Goal: Register for event/course

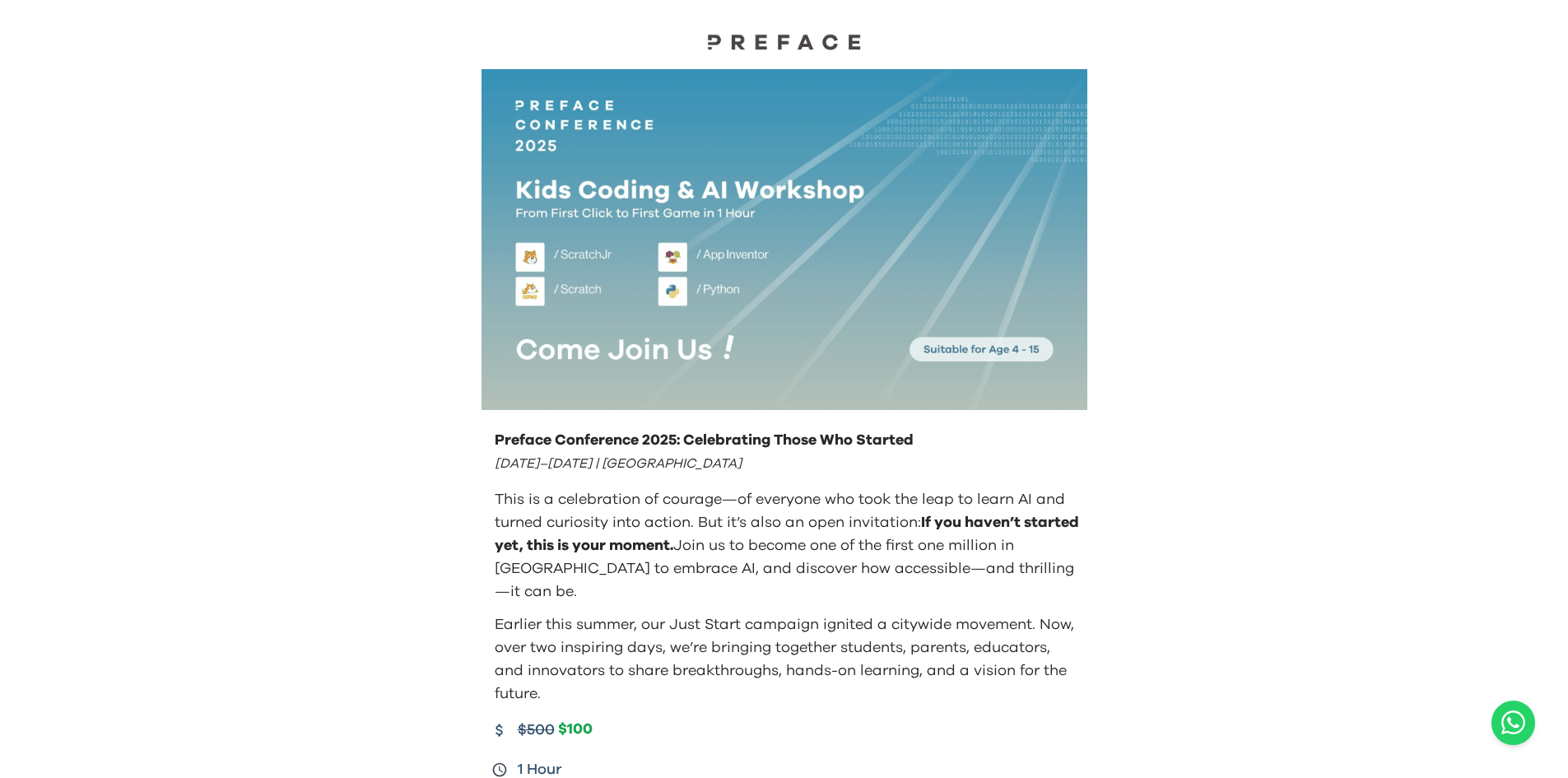
drag, startPoint x: 270, startPoint y: 534, endPoint x: 270, endPoint y: 457, distance: 77.0
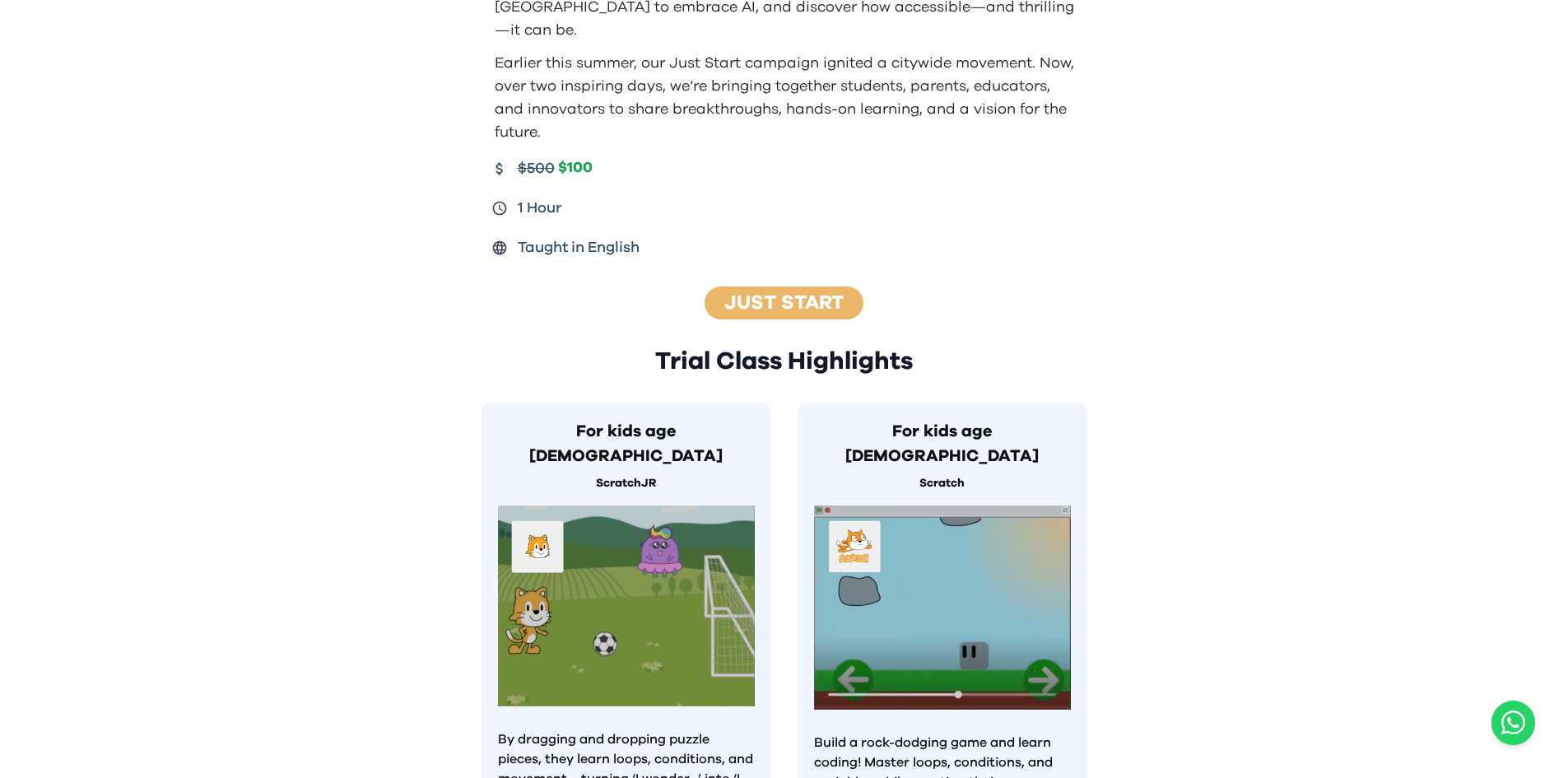
scroll to position [576, 0]
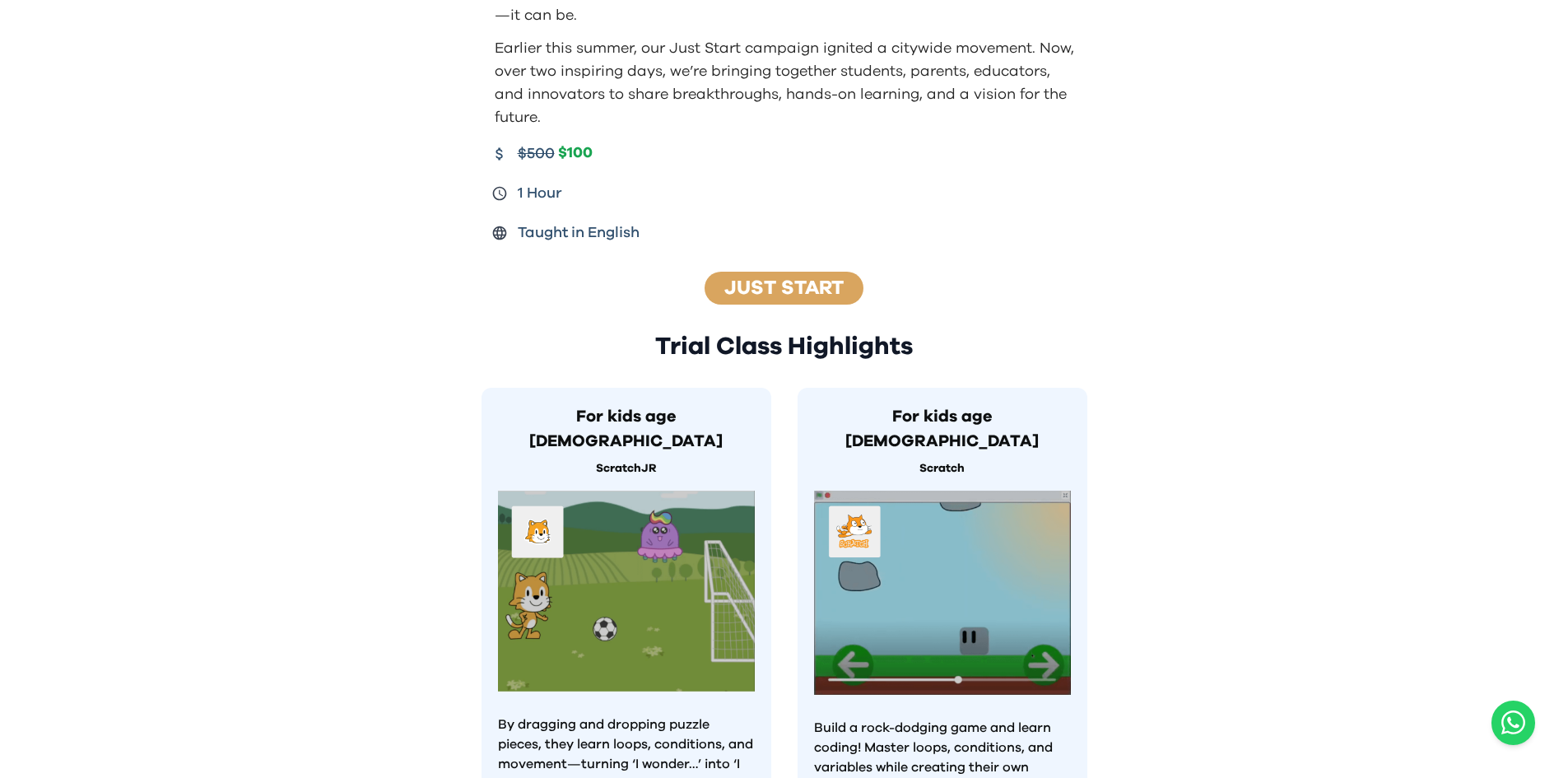
click at [733, 278] on link "Just Start" at bounding box center [784, 288] width 119 height 20
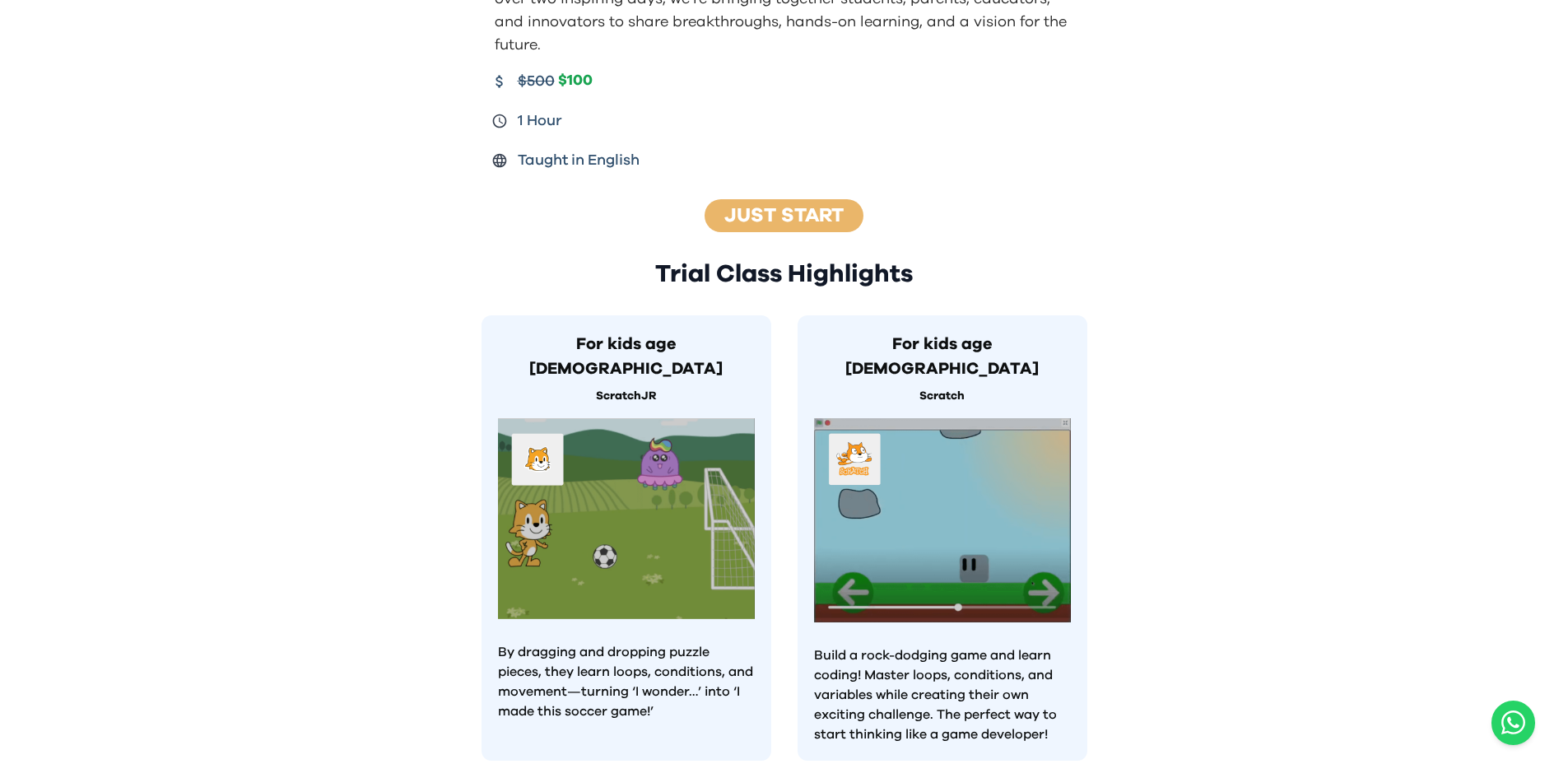
scroll to position [641, 0]
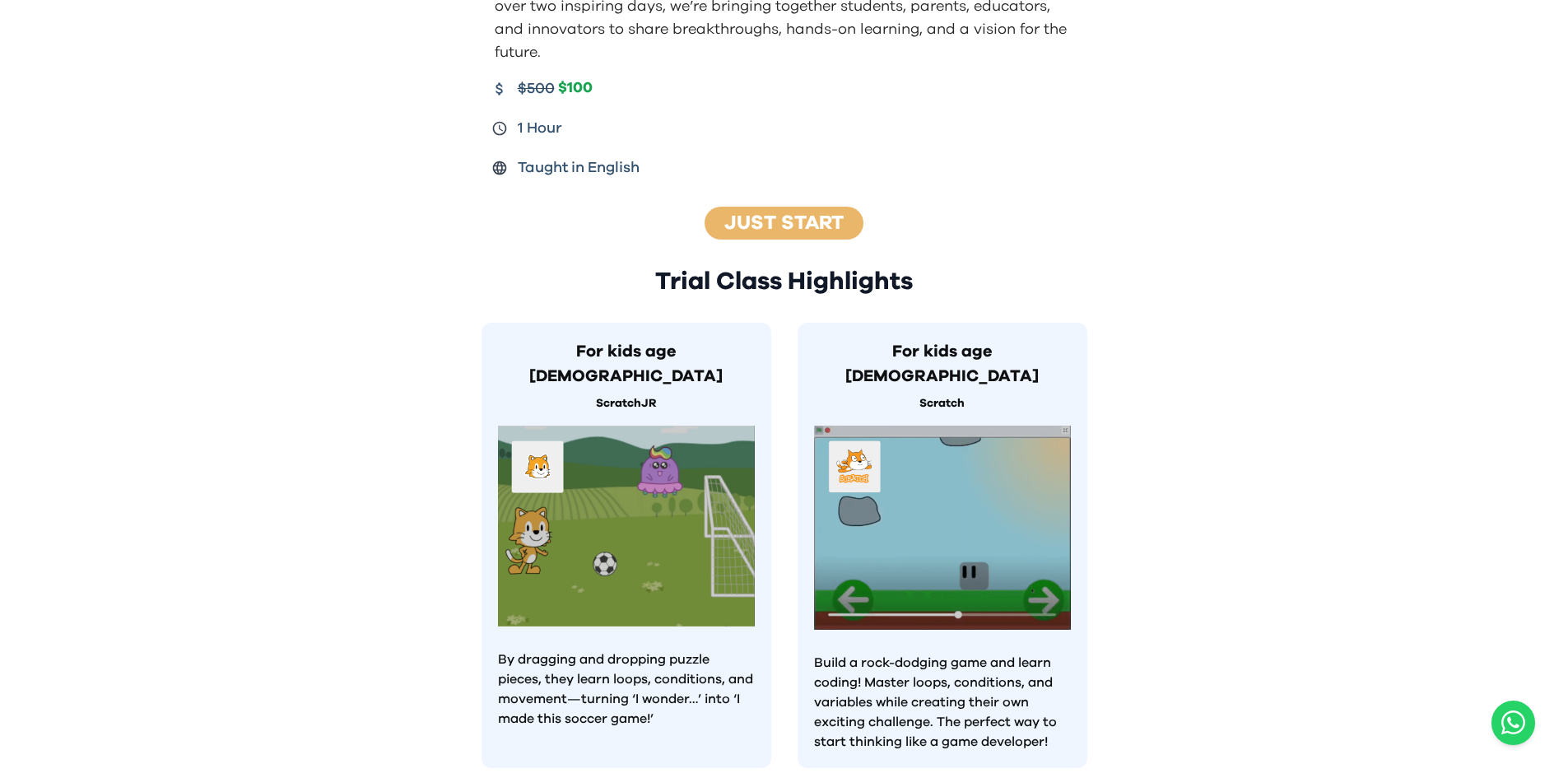
click at [857, 444] on img at bounding box center [942, 527] width 257 height 204
click at [857, 445] on img at bounding box center [942, 527] width 257 height 204
click at [758, 214] on link "Just Start" at bounding box center [784, 223] width 119 height 20
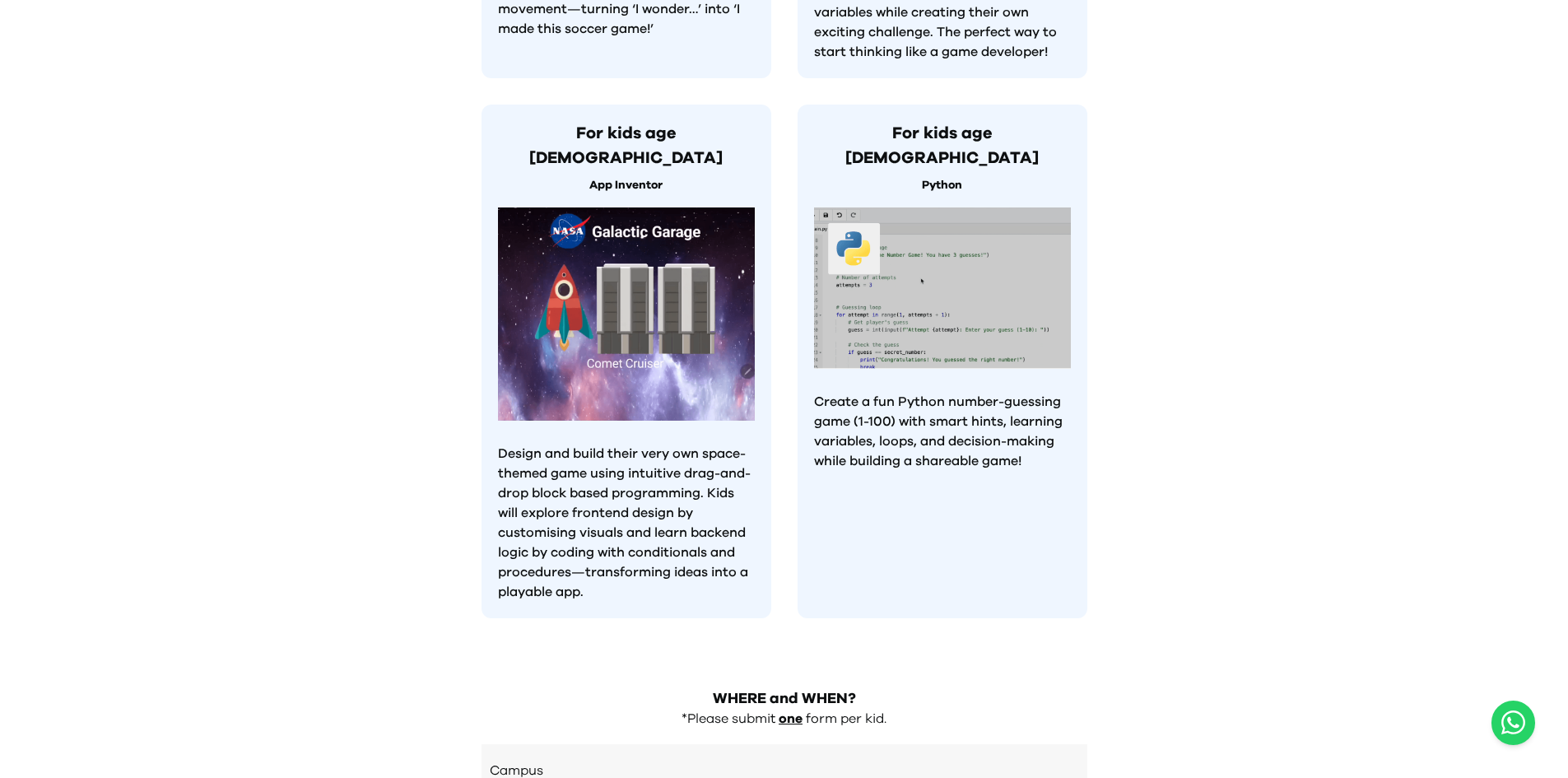
drag, startPoint x: 608, startPoint y: 343, endPoint x: 594, endPoint y: 391, distance: 50.0
